Goal: Task Accomplishment & Management: Complete application form

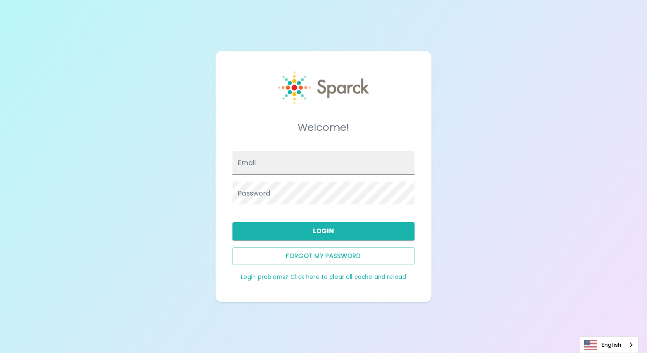
type input "[EMAIL_ADDRESS][DOMAIN_NAME]"
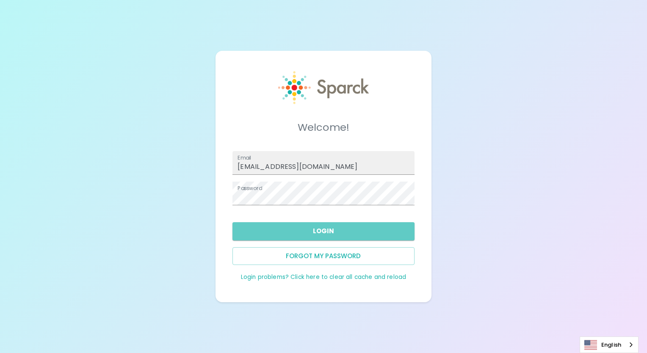
click at [296, 233] on button "Login" at bounding box center [324, 231] width 182 height 18
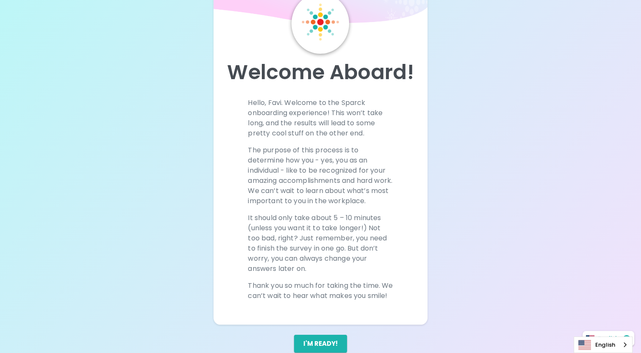
scroll to position [74, 0]
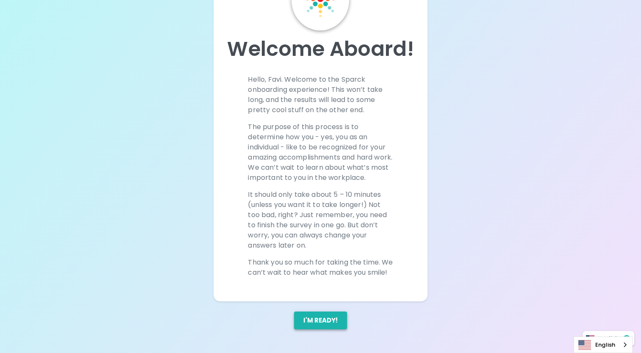
click at [330, 323] on button "I'm ready!" at bounding box center [320, 321] width 53 height 18
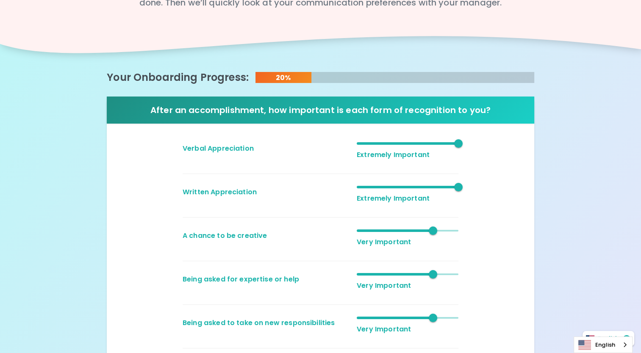
scroll to position [169, 0]
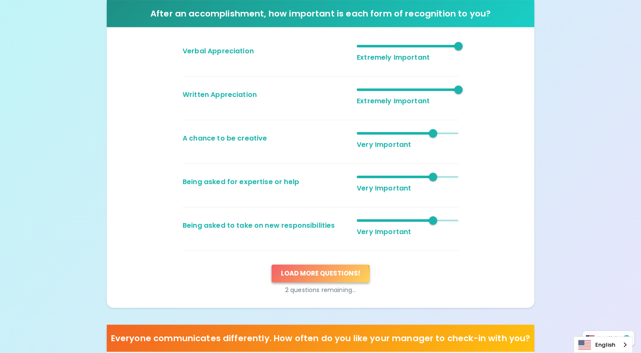
click at [311, 283] on button "Load more questions !" at bounding box center [321, 274] width 98 height 18
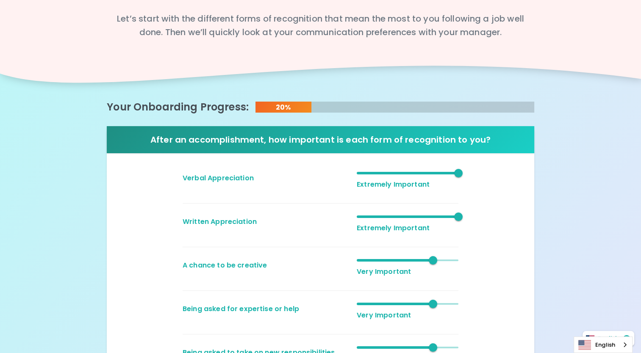
scroll to position [254, 0]
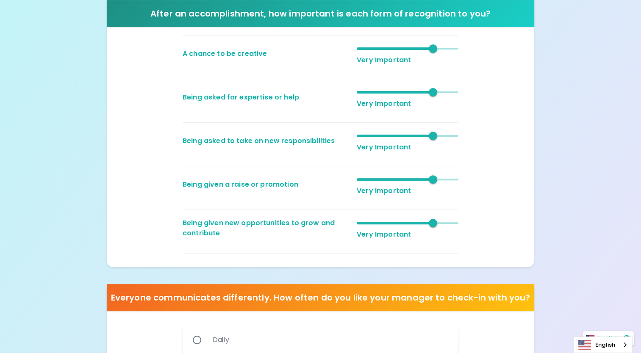
click at [625, 348] on div "English" at bounding box center [603, 345] width 59 height 17
click at [605, 245] on div "We want to know what makes YOU smile! Let’s start with the different forms of r…" at bounding box center [320, 203] width 641 height 915
click at [577, 214] on div "We want to know what makes YOU smile! Let’s start with the different forms of r…" at bounding box center [320, 203] width 641 height 915
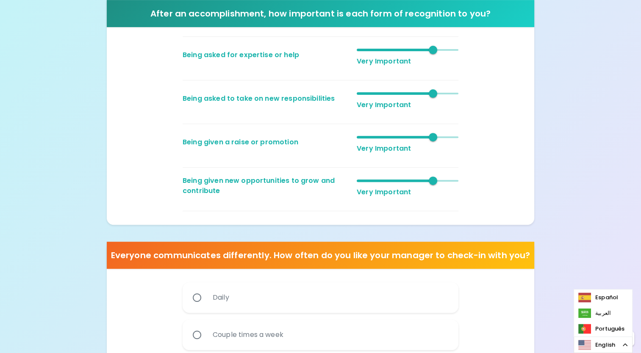
click at [575, 220] on div "We want to know what makes YOU smile! Let’s start with the different forms of r…" at bounding box center [320, 160] width 641 height 915
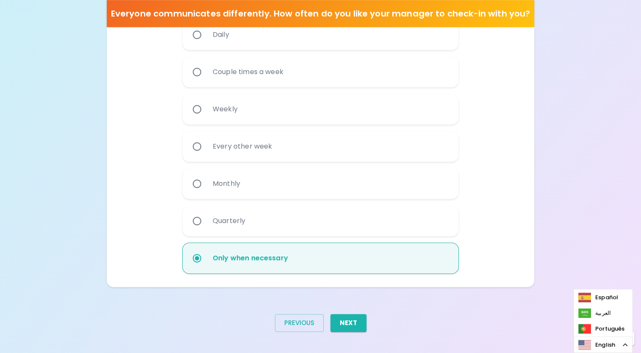
scroll to position [585, 0]
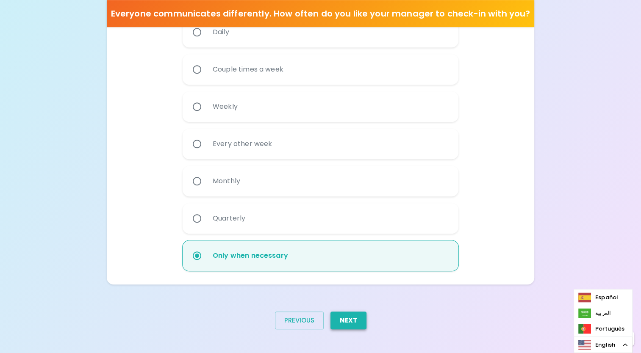
click at [357, 324] on button "Next" at bounding box center [348, 321] width 36 height 18
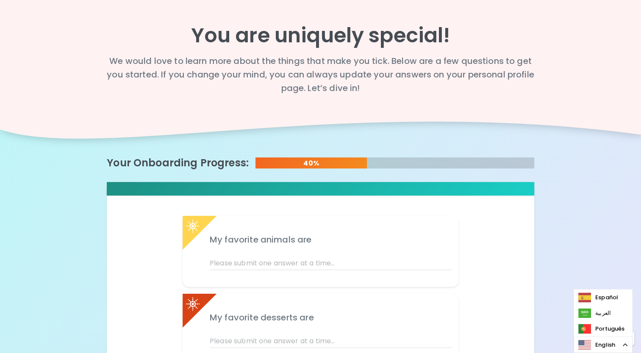
scroll to position [0, 0]
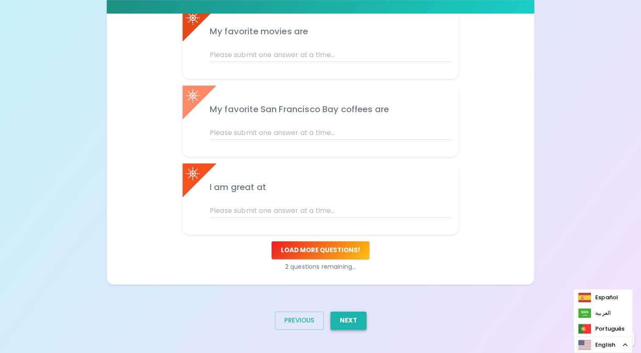
click at [346, 321] on button "Next" at bounding box center [348, 321] width 36 height 18
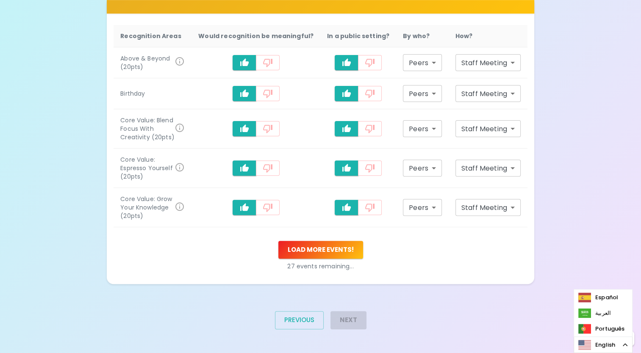
scroll to position [236, 0]
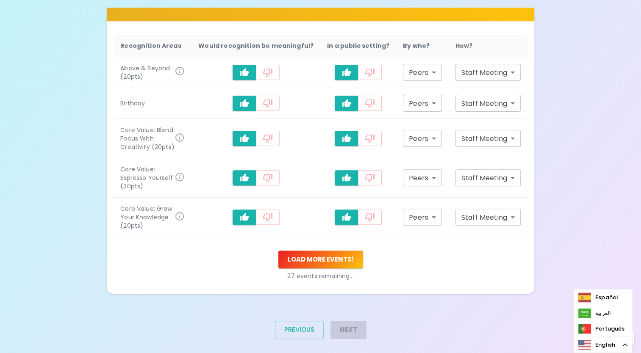
click at [351, 322] on div "Next" at bounding box center [345, 333] width 43 height 38
click at [337, 324] on div "Next" at bounding box center [345, 333] width 43 height 38
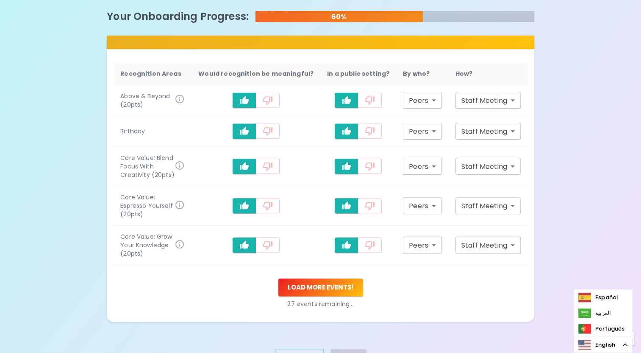
scroll to position [151, 0]
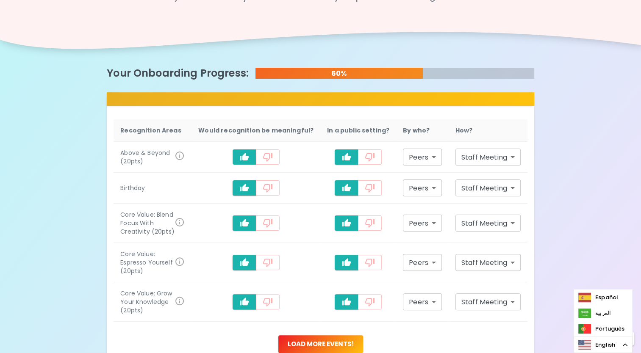
click at [247, 158] on icon "recognition-1058" at bounding box center [244, 157] width 10 height 10
click at [245, 183] on button "recognition-1058" at bounding box center [245, 187] width 24 height 15
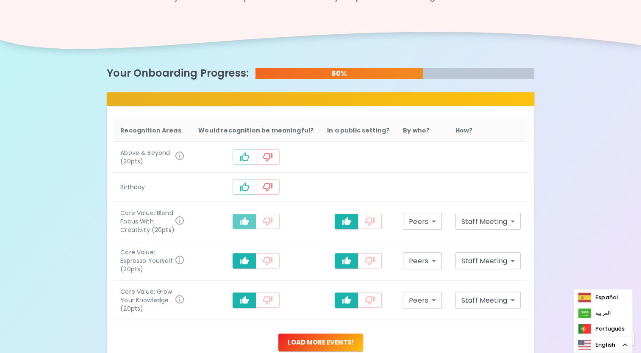
click at [247, 222] on icon "recognition-1058" at bounding box center [244, 221] width 10 height 10
drag, startPoint x: 249, startPoint y: 255, endPoint x: 247, endPoint y: 278, distance: 22.5
click at [249, 257] on icon "recognition-1058" at bounding box center [244, 261] width 8 height 8
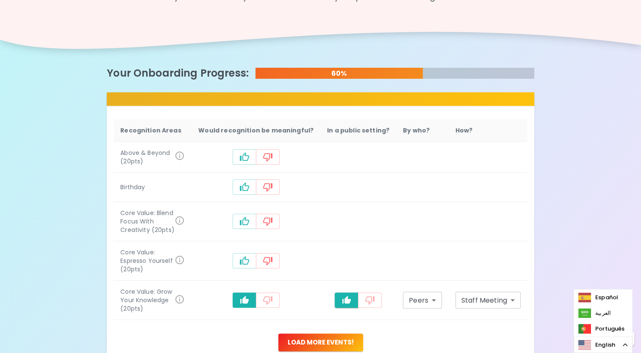
click at [249, 295] on icon "recognition-1058" at bounding box center [244, 300] width 10 height 10
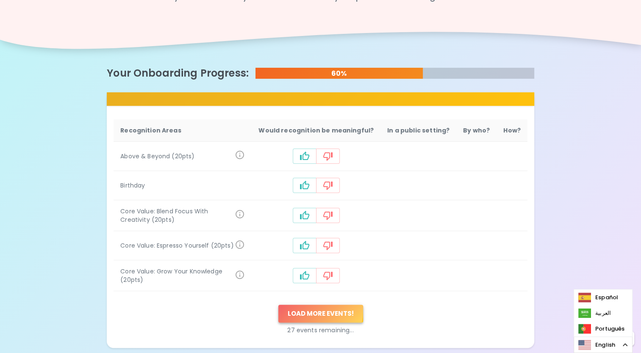
click at [301, 308] on button "Load more events !" at bounding box center [320, 314] width 85 height 18
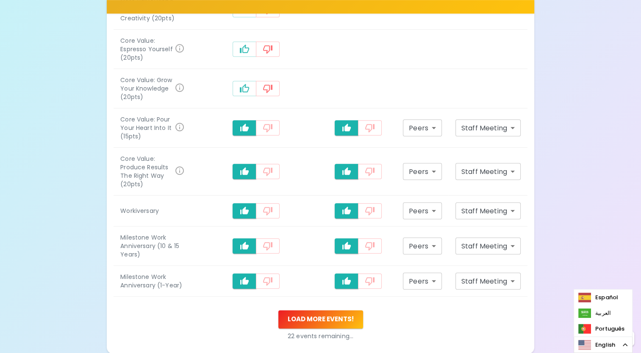
scroll to position [363, 0]
click at [249, 124] on icon "recognition-1058" at bounding box center [244, 128] width 8 height 8
click at [249, 167] on icon "recognition-1058" at bounding box center [244, 171] width 8 height 8
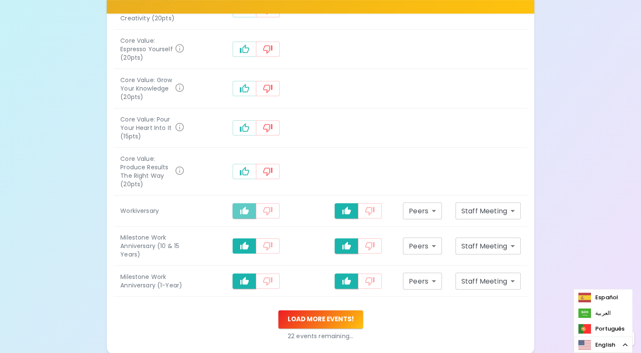
drag, startPoint x: 248, startPoint y: 183, endPoint x: 252, endPoint y: 215, distance: 32.1
click at [248, 206] on icon "recognition-1058" at bounding box center [244, 211] width 10 height 10
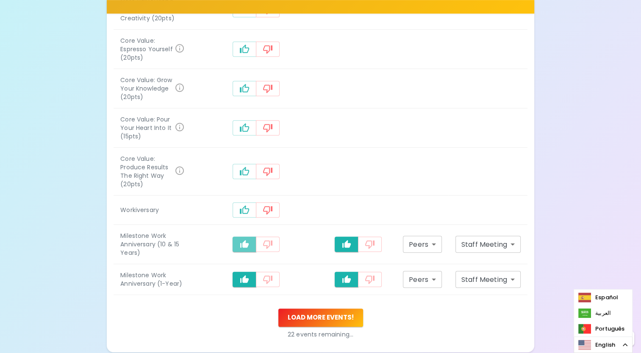
drag, startPoint x: 253, startPoint y: 218, endPoint x: 250, endPoint y: 241, distance: 23.0
click at [253, 227] on td "recognition-1058" at bounding box center [255, 244] width 129 height 39
click at [250, 241] on tbody "Above & Beyond (20pts) Birthday Core Value: Blend Focus With Creativity (20pts)…" at bounding box center [321, 112] width 414 height 365
drag, startPoint x: 250, startPoint y: 241, endPoint x: 254, endPoint y: 252, distance: 11.9
click at [249, 275] on icon "recognition-1058" at bounding box center [244, 279] width 8 height 8
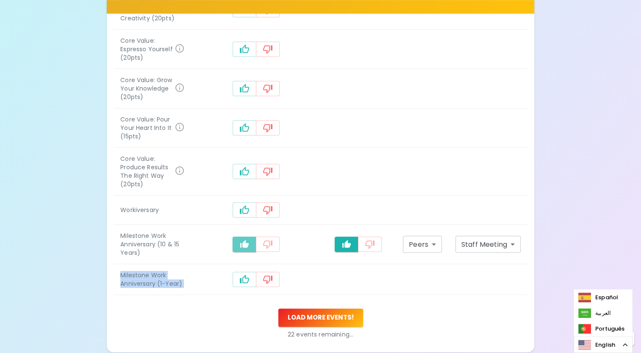
click at [249, 240] on icon "recognition-1058" at bounding box center [244, 244] width 8 height 8
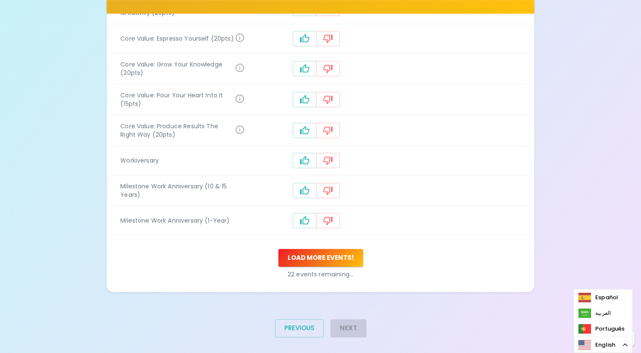
click at [313, 267] on div "22 events remaining..." at bounding box center [321, 273] width 414 height 12
click at [315, 253] on button "Load more events !" at bounding box center [320, 258] width 85 height 18
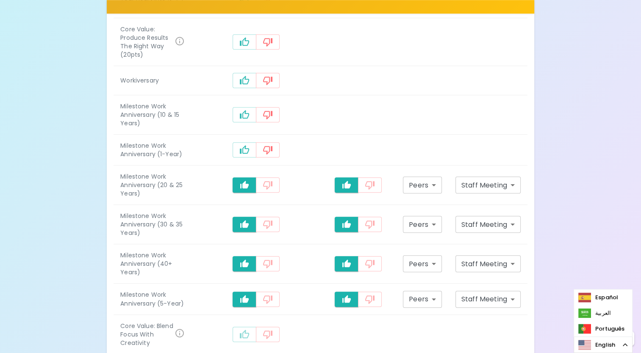
scroll to position [574, 0]
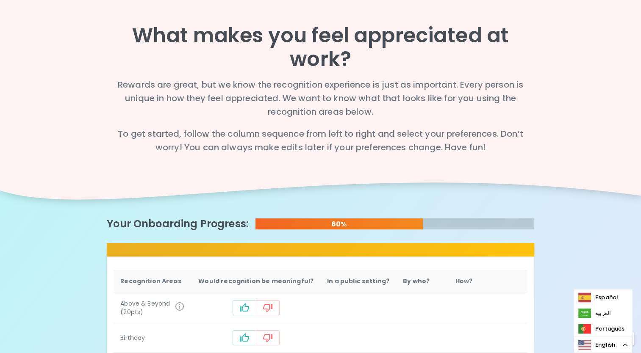
scroll to position [254, 0]
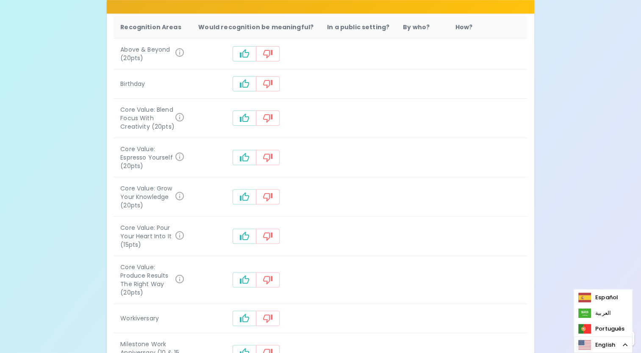
click at [248, 82] on icon "recognition-1058" at bounding box center [244, 84] width 10 height 10
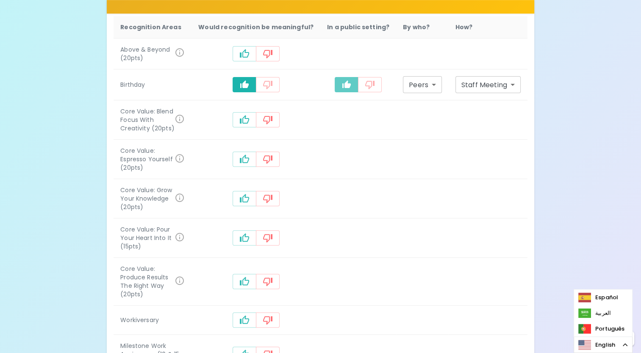
click at [347, 86] on icon "recognition-1058" at bounding box center [346, 85] width 10 height 10
type input "personal_note"
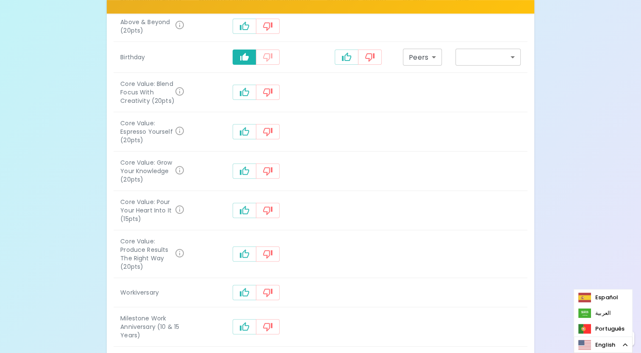
scroll to position [297, 0]
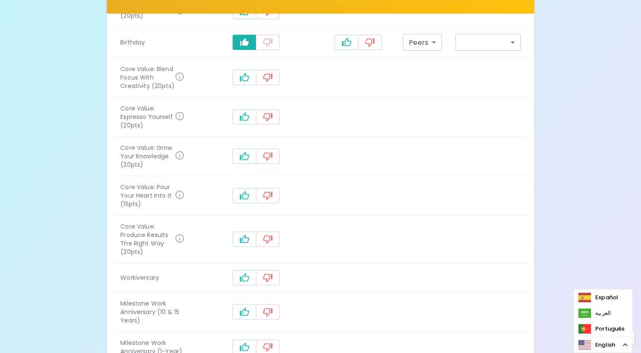
click at [249, 191] on icon "recognition-1058" at bounding box center [244, 196] width 10 height 10
click at [249, 273] on icon "recognition-1058" at bounding box center [244, 278] width 10 height 10
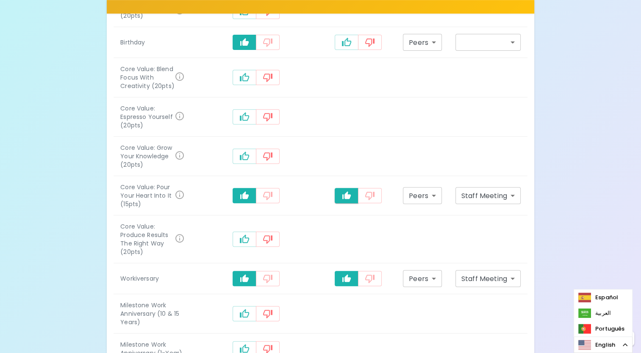
click at [351, 274] on icon "recognition-1058" at bounding box center [346, 278] width 8 height 8
type input "personal_note"
click at [346, 191] on icon "recognition-1058" at bounding box center [346, 195] width 8 height 8
type input "personal_note"
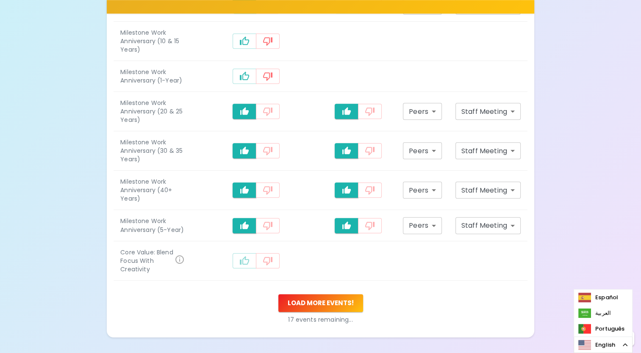
scroll to position [578, 0]
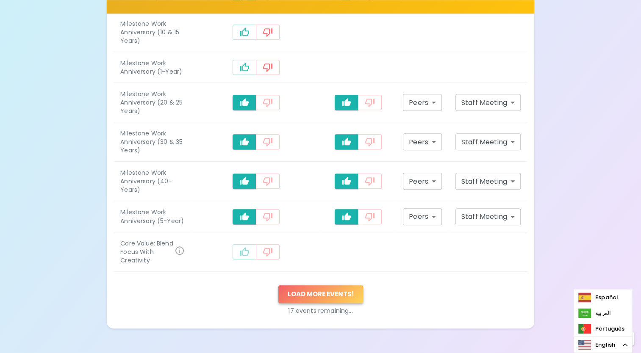
click at [313, 285] on button "Load more events !" at bounding box center [320, 294] width 85 height 18
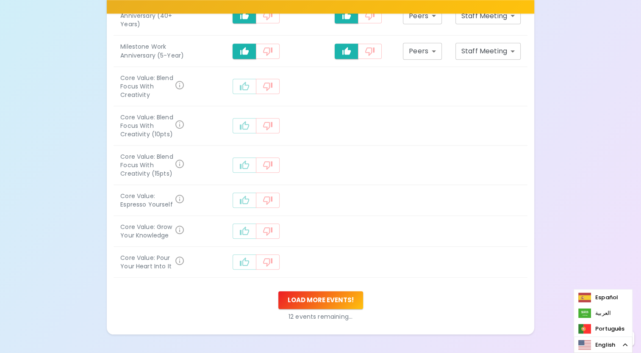
scroll to position [749, 0]
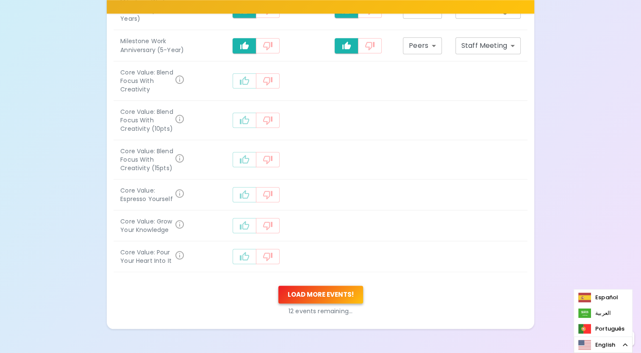
click at [318, 286] on button "Load more events !" at bounding box center [320, 295] width 85 height 18
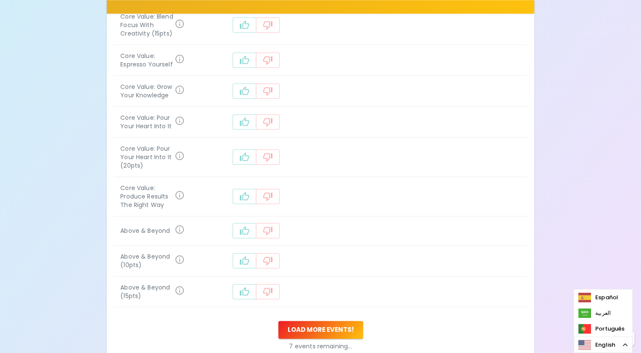
scroll to position [901, 0]
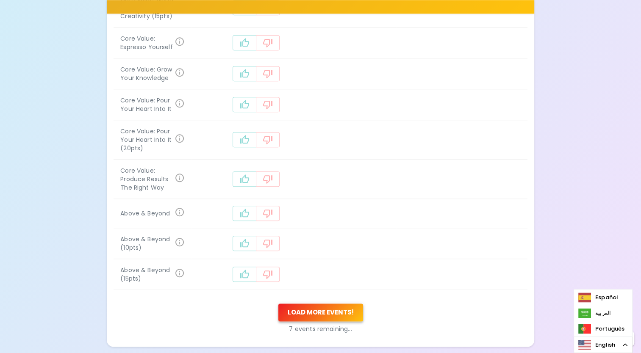
click at [317, 304] on button "Load more events !" at bounding box center [320, 313] width 85 height 18
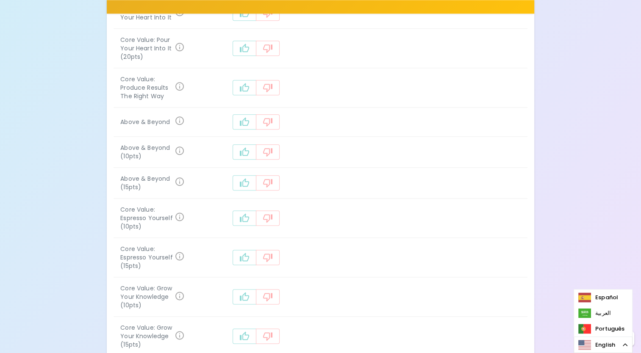
scroll to position [1073, 0]
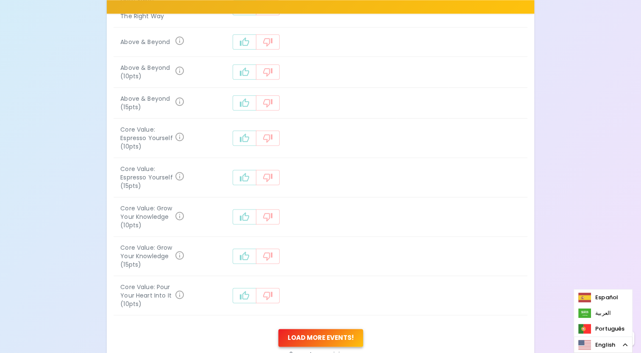
click at [311, 329] on button "Load more events !" at bounding box center [320, 338] width 85 height 18
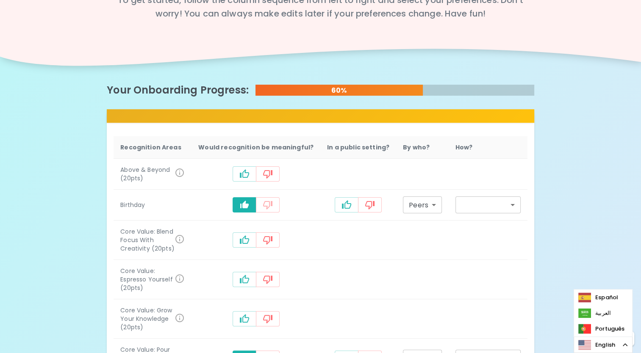
scroll to position [0, 0]
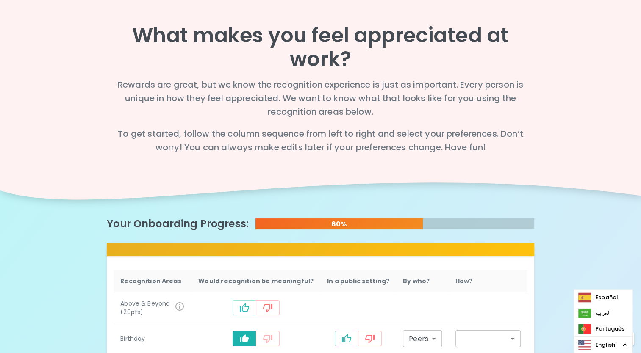
click at [325, 95] on span "Rewards are great, but we know the recognition experience is just as important.…" at bounding box center [320, 116] width 427 height 75
